Goal: Information Seeking & Learning: Learn about a topic

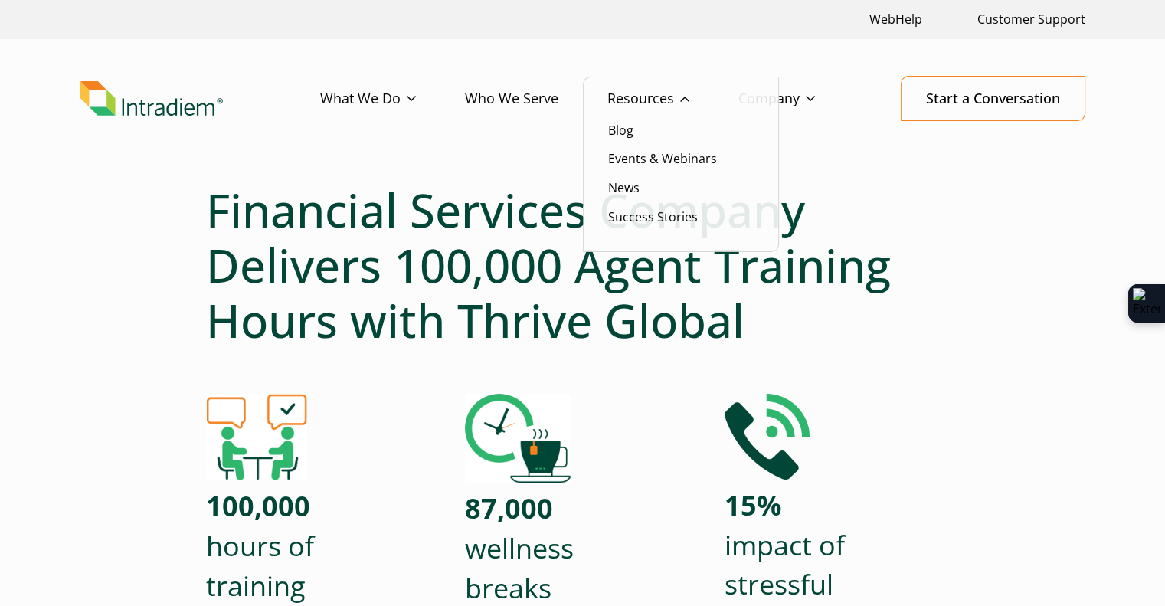
drag, startPoint x: 644, startPoint y: 96, endPoint x: 647, endPoint y: 110, distance: 14.1
click at [644, 96] on link "Resources" at bounding box center [673, 99] width 131 height 44
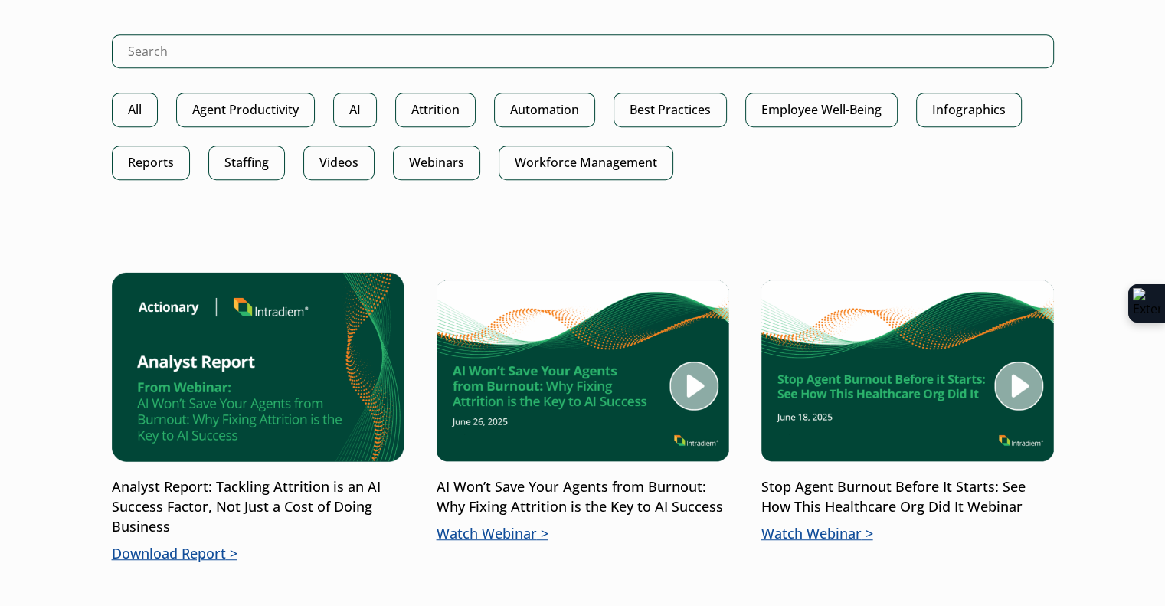
scroll to position [536, 0]
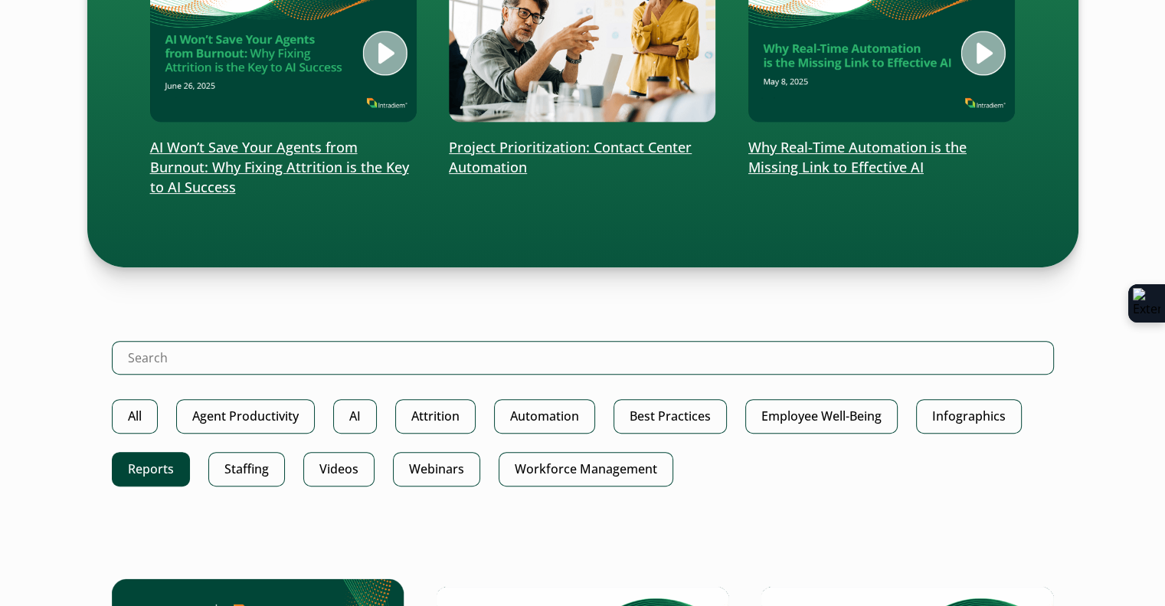
click at [185, 480] on link "Reports" at bounding box center [151, 469] width 78 height 34
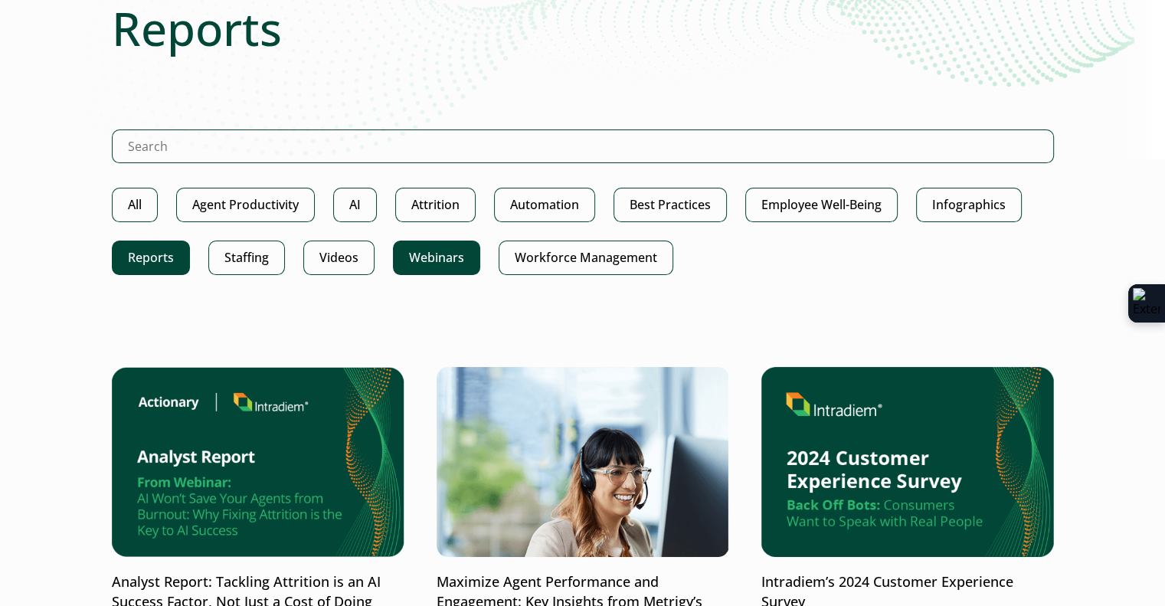
scroll to position [153, 0]
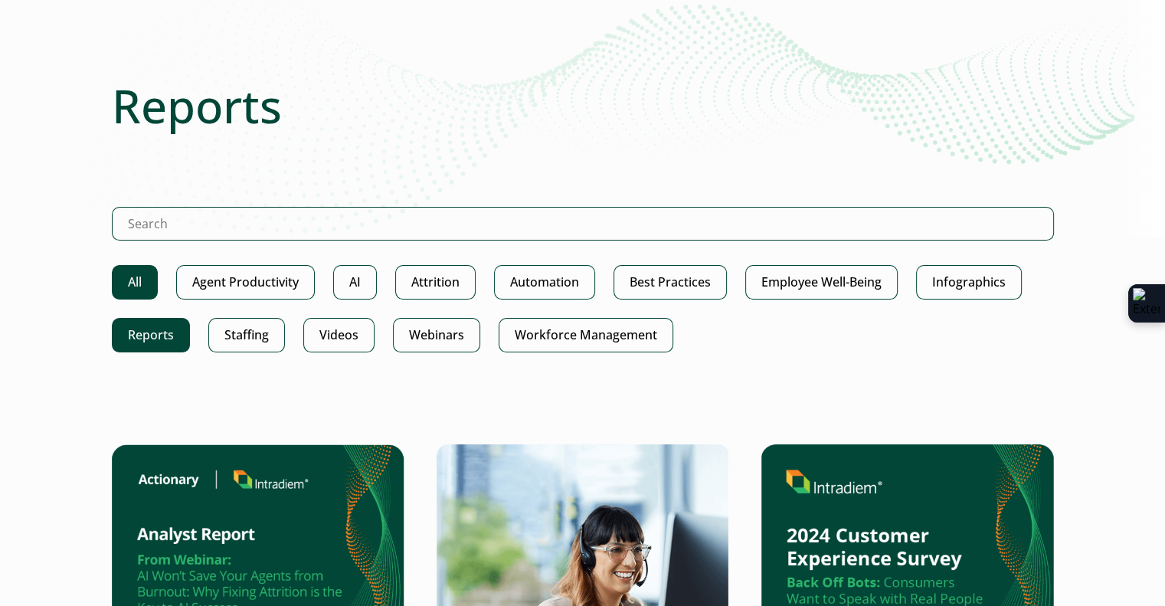
click at [128, 296] on link "All" at bounding box center [135, 282] width 46 height 34
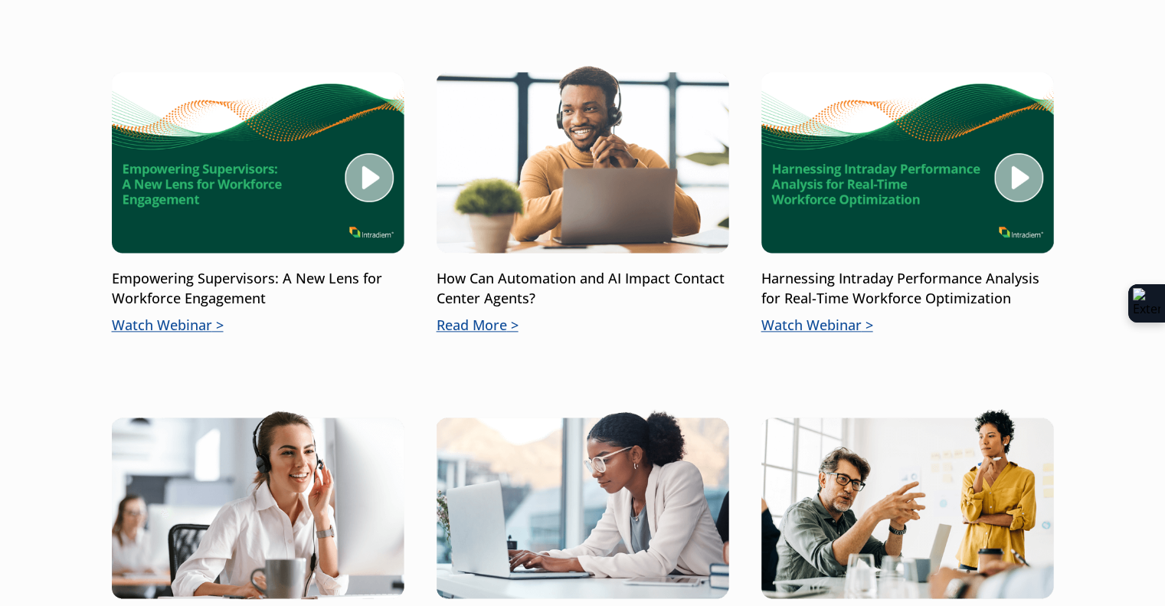
scroll to position [2222, 0]
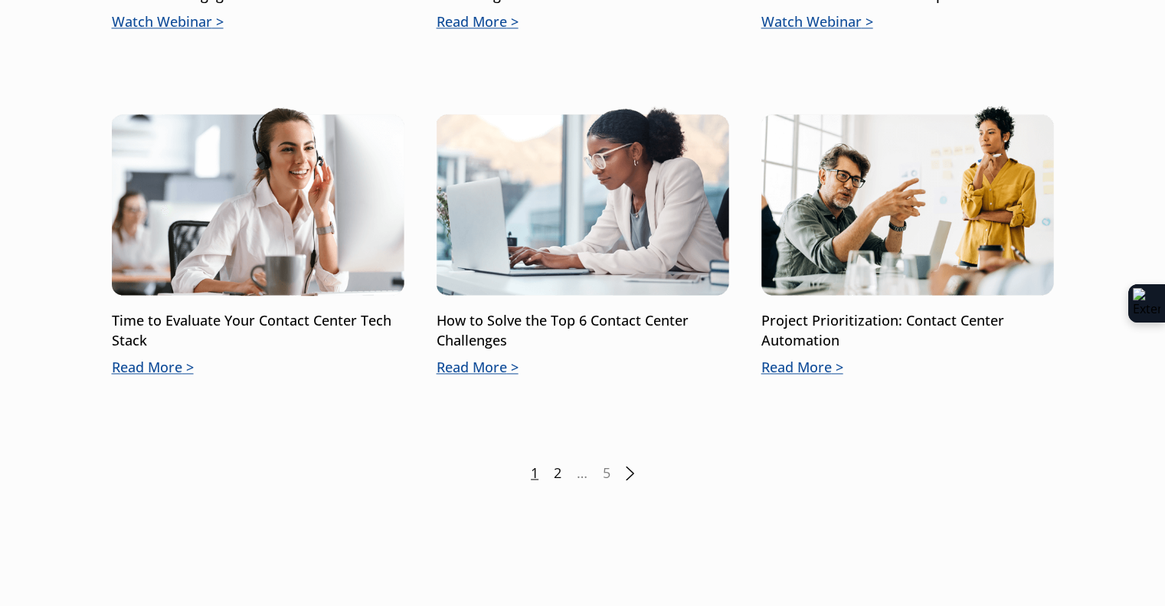
click at [555, 463] on link "2" at bounding box center [558, 473] width 8 height 20
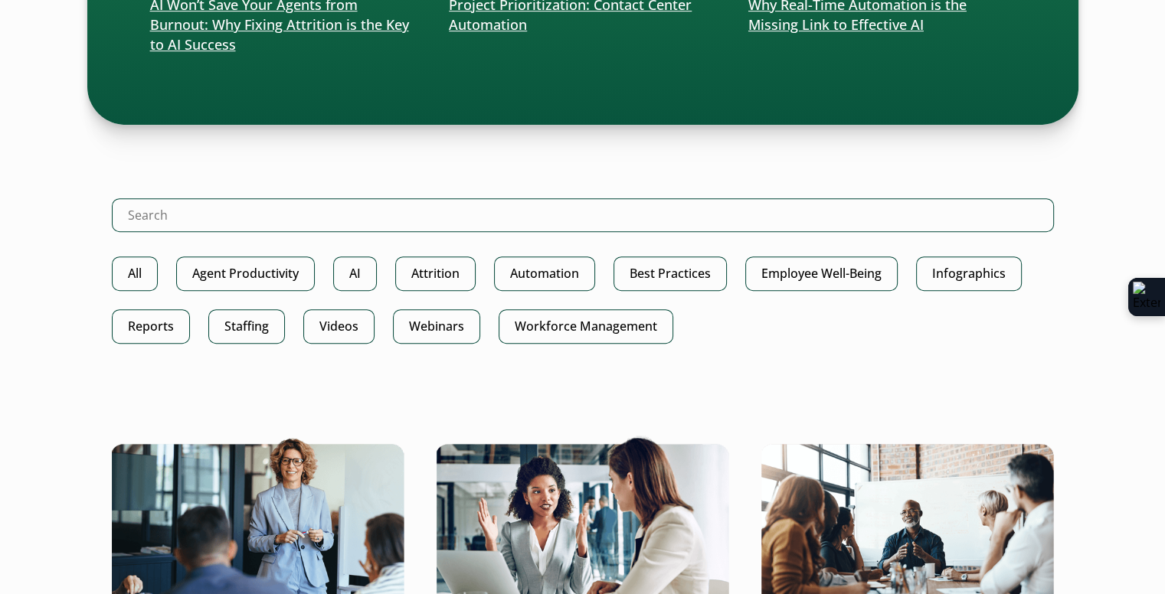
scroll to position [766, 0]
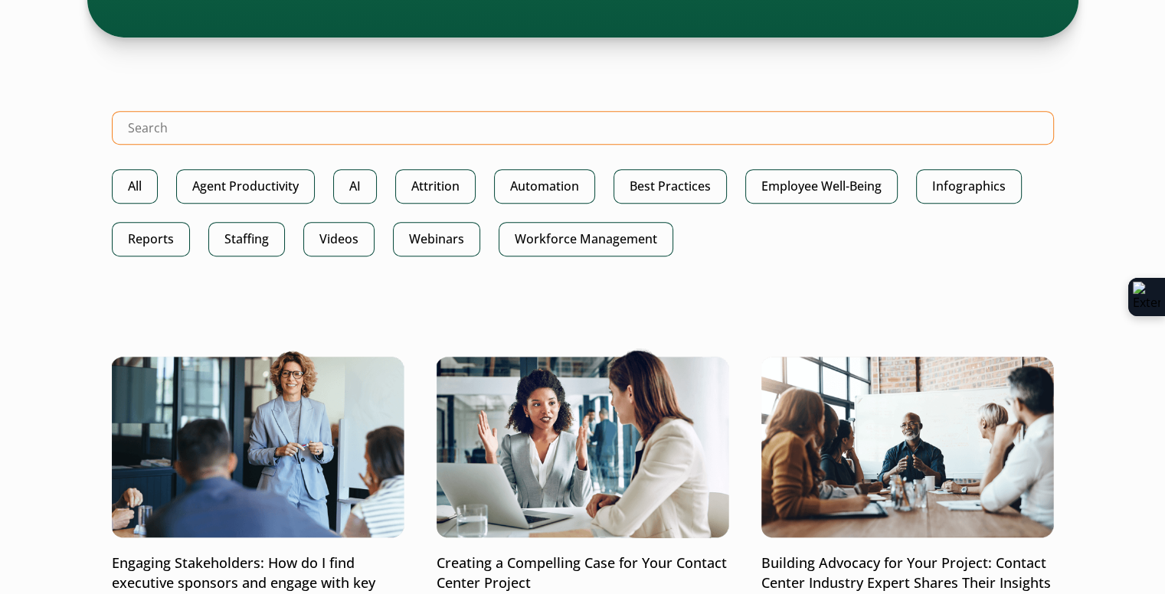
click at [244, 127] on input "Search Intradiem" at bounding box center [583, 128] width 942 height 34
type input "bank"
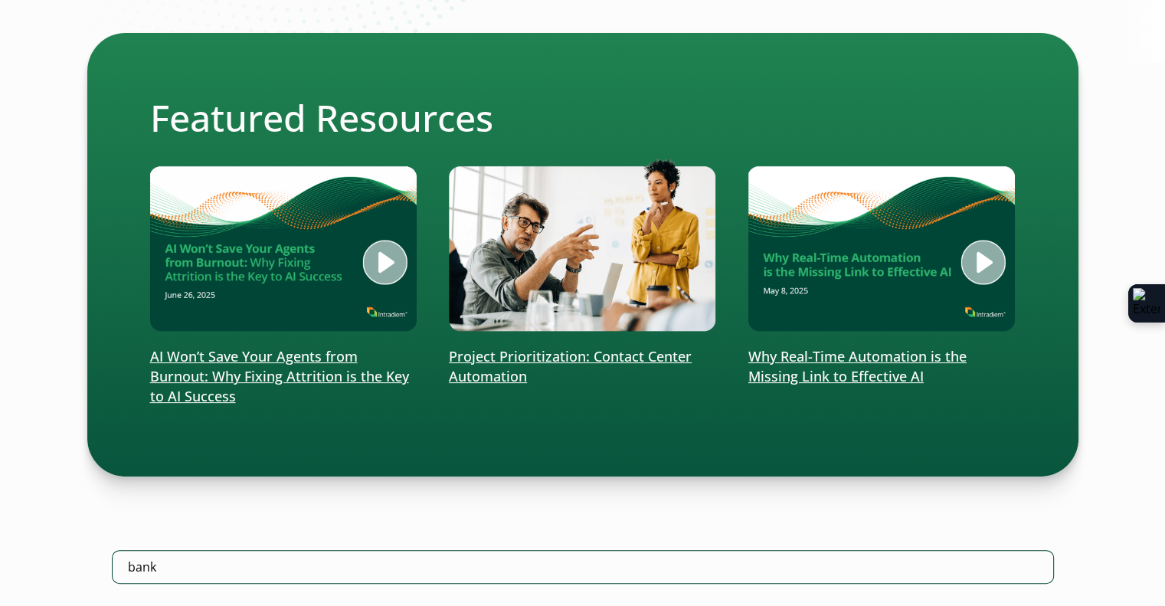
scroll to position [613, 0]
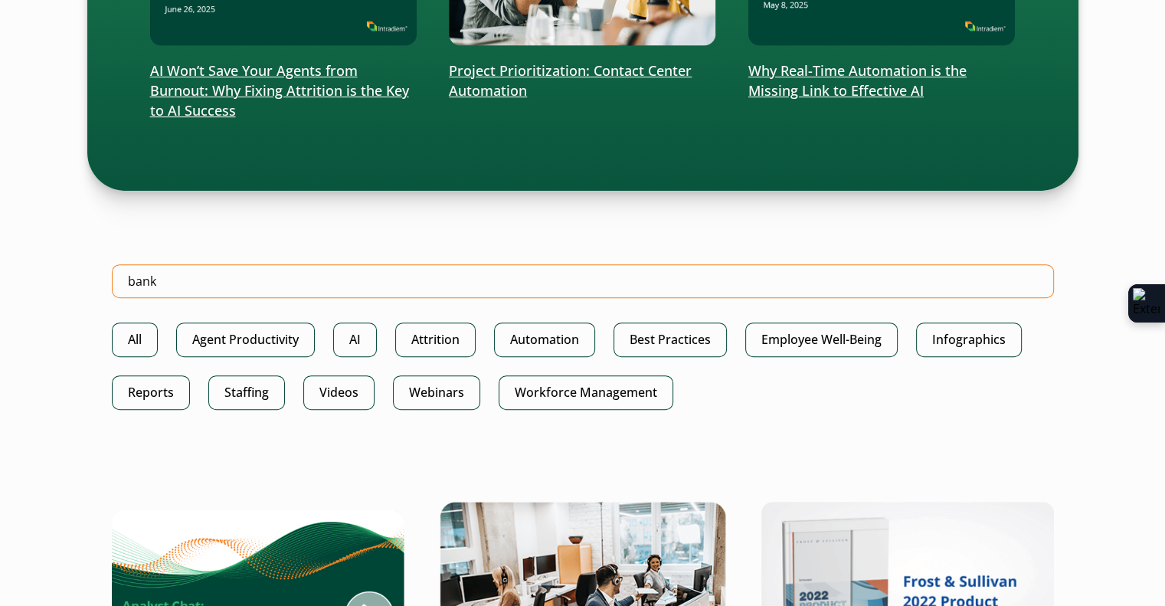
click at [231, 269] on input "bank" at bounding box center [583, 281] width 942 height 34
type input "north america"
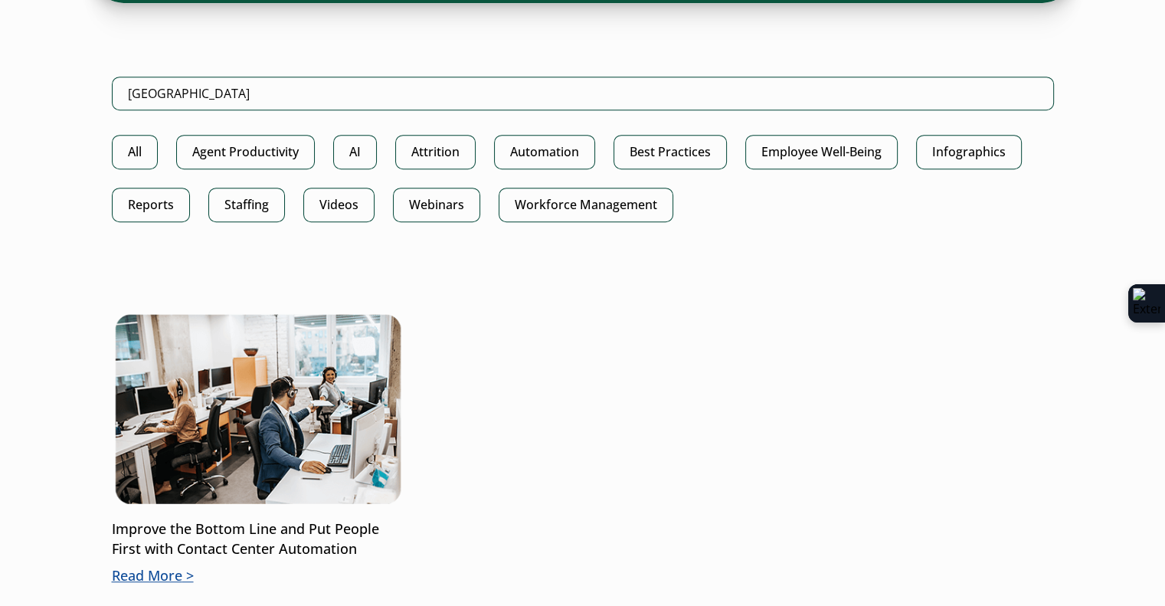
scroll to position [996, 0]
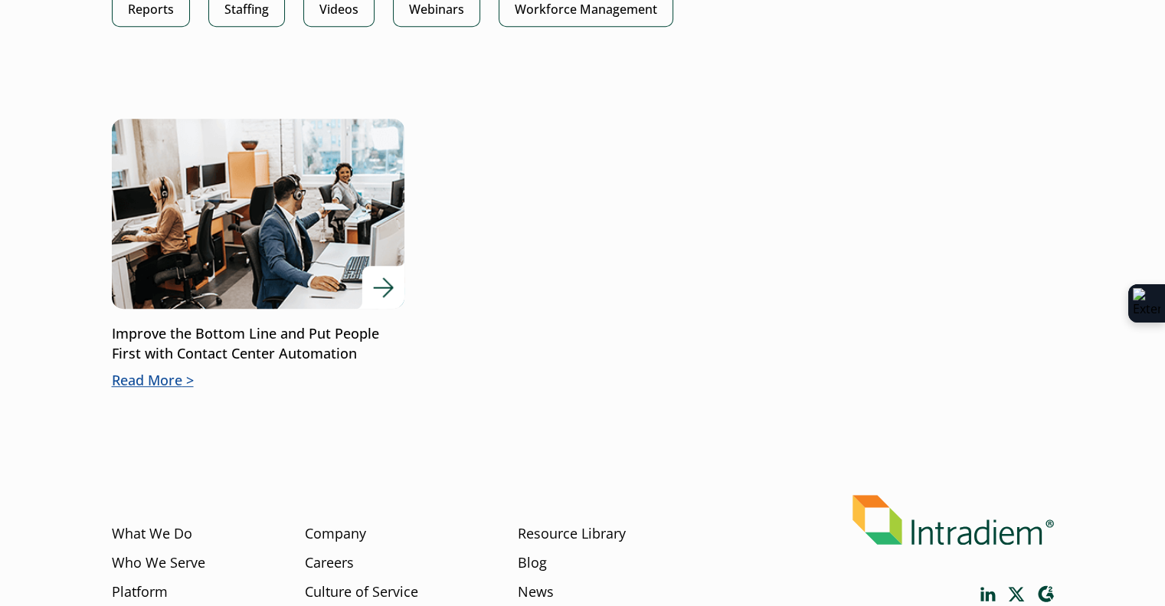
click at [254, 356] on p "Improve the Bottom Line and Put People First with Contact Center Automation" at bounding box center [258, 344] width 293 height 40
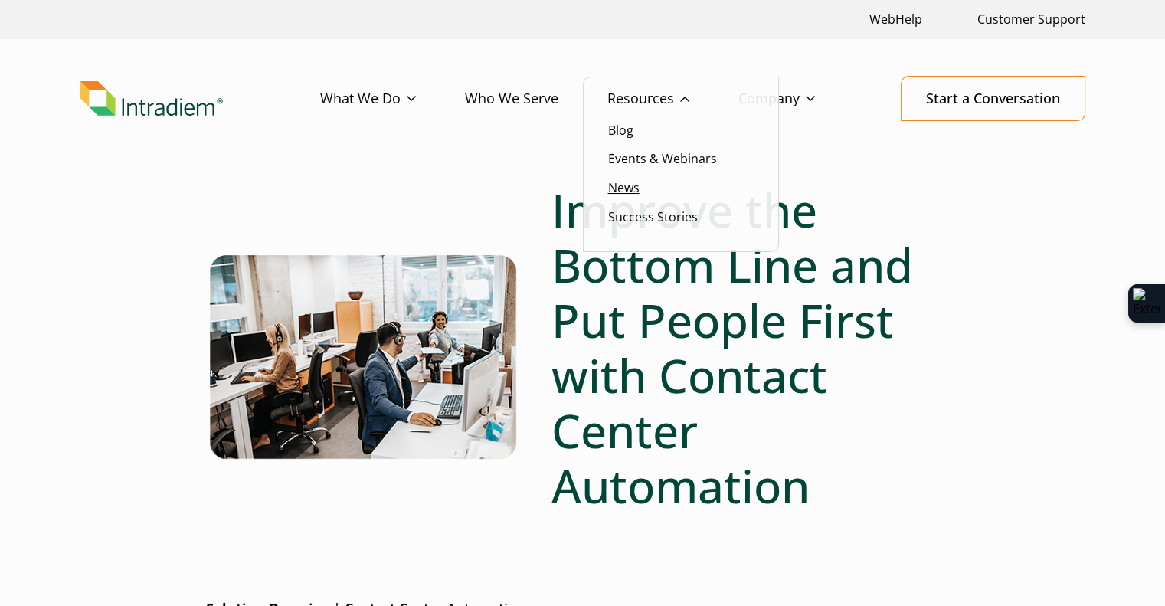
click at [631, 189] on link "News" at bounding box center [623, 187] width 31 height 17
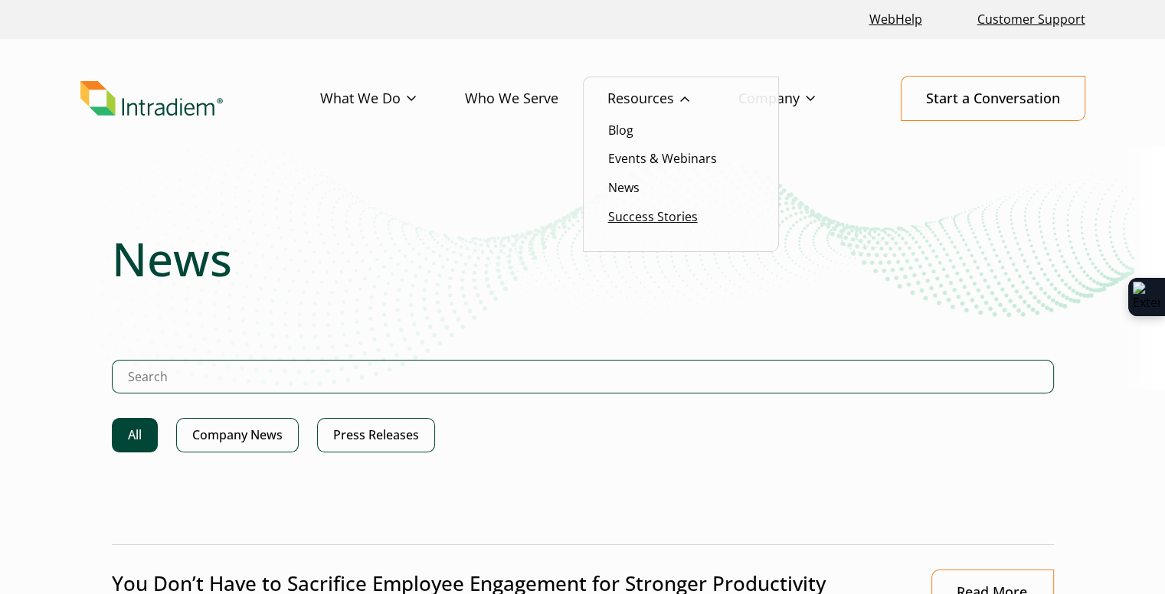
click at [660, 215] on link "Success Stories" at bounding box center [653, 216] width 90 height 17
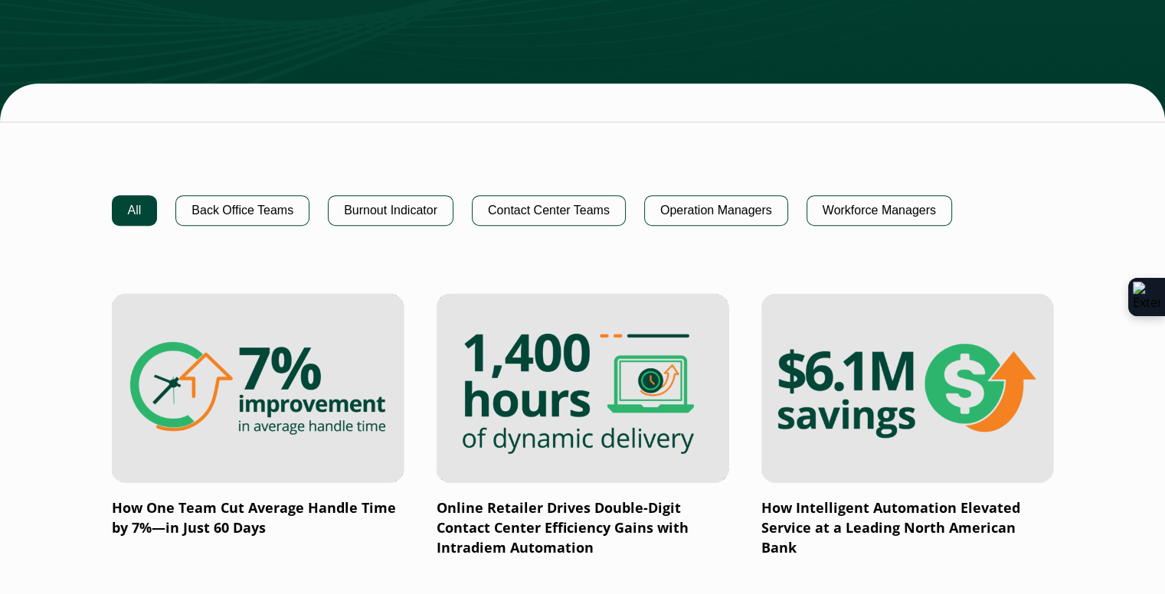
scroll to position [919, 0]
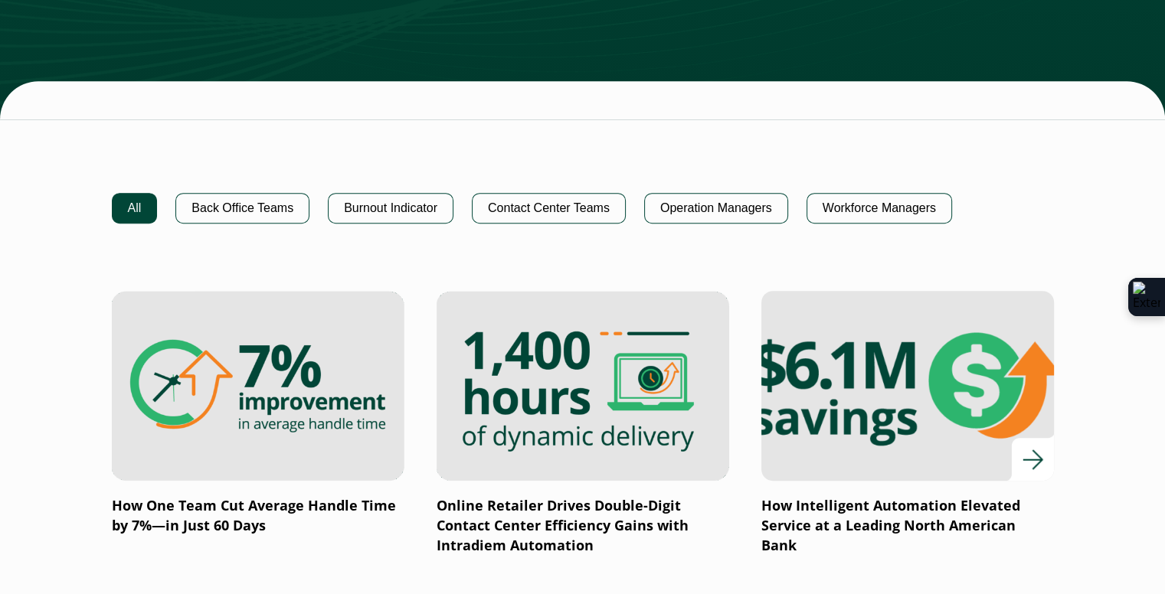
click at [925, 363] on img at bounding box center [907, 386] width 351 height 228
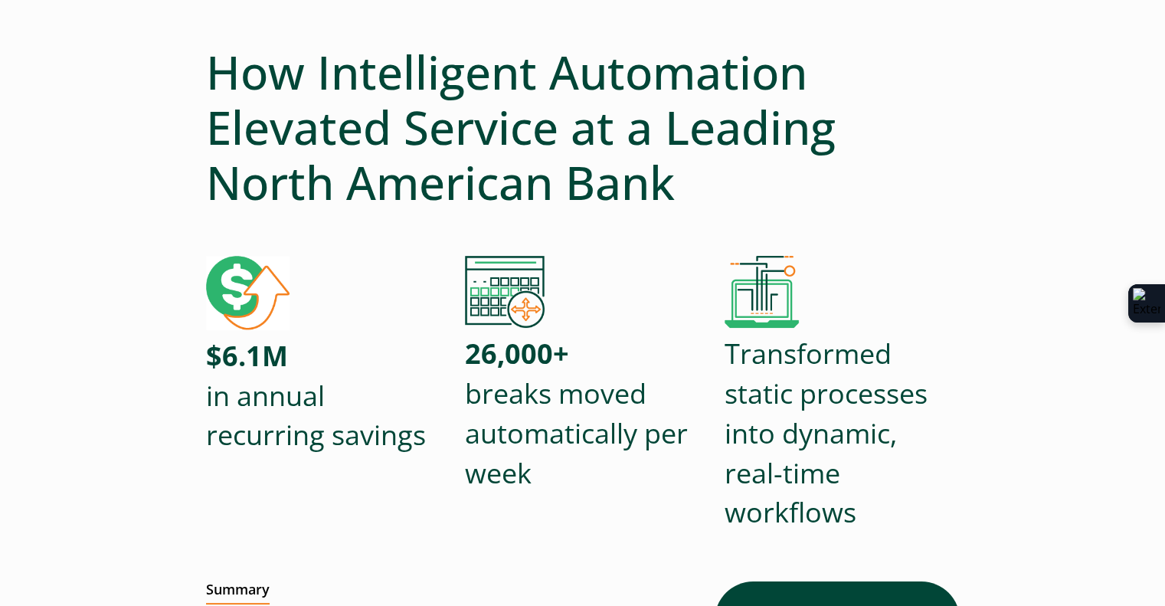
scroll to position [77, 0]
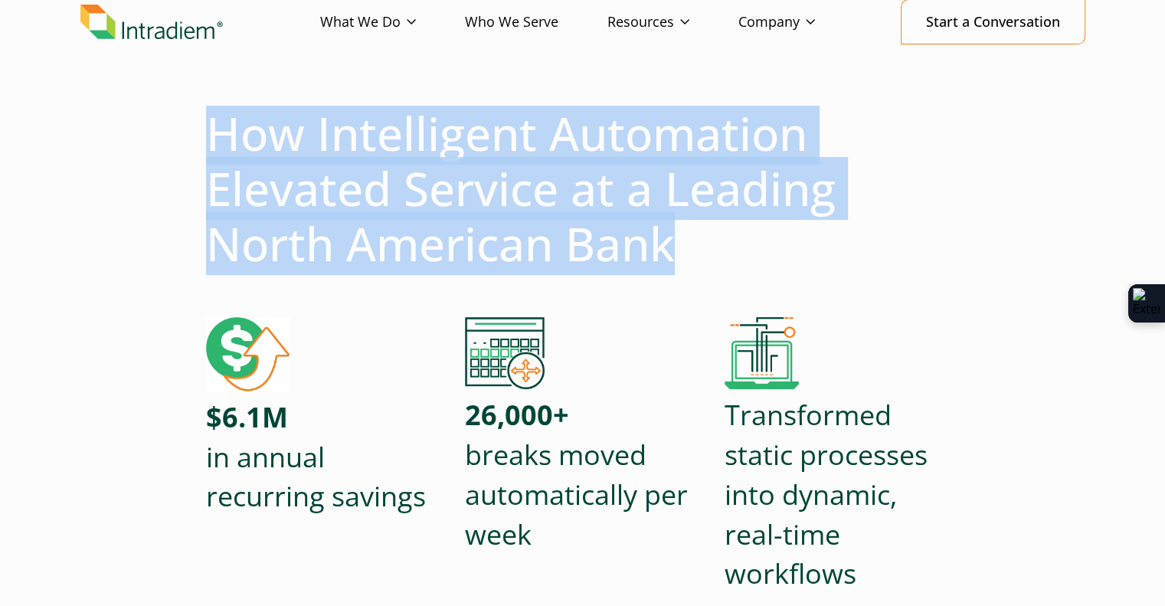
drag, startPoint x: 211, startPoint y: 129, endPoint x: 762, endPoint y: 232, distance: 560.5
click at [762, 232] on h1 "How Intelligent Automation Elevated Service at a Leading North American Bank" at bounding box center [583, 188] width 754 height 165
copy h1 "How Intelligent Automation Elevated Service at a Leading North American Bank"
